Goal: Navigation & Orientation: Find specific page/section

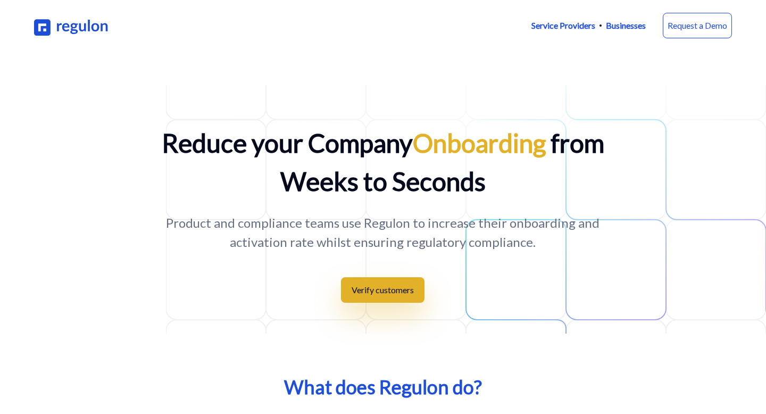
click at [618, 25] on p "Businesses" at bounding box center [626, 25] width 40 height 13
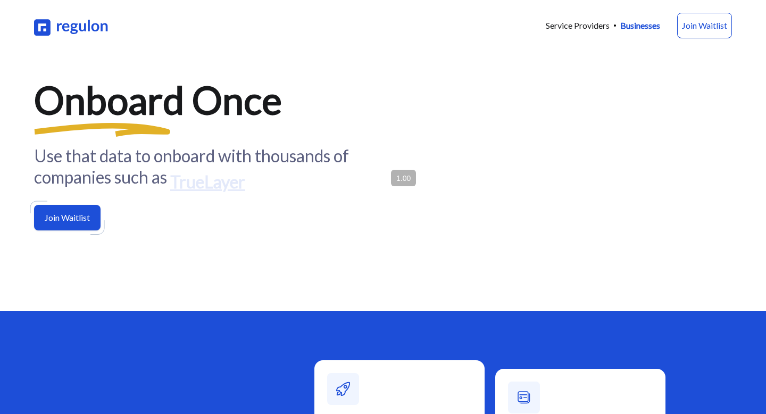
click at [522, 29] on nav "Service Providers Businesses Join Waitlist" at bounding box center [383, 25] width 698 height 51
click at [85, 32] on img at bounding box center [71, 25] width 75 height 21
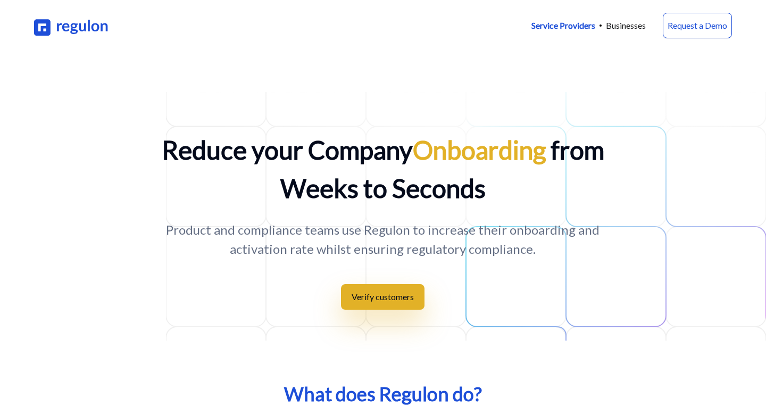
click at [85, 30] on img at bounding box center [71, 25] width 75 height 21
